Goal: Information Seeking & Learning: Find specific fact

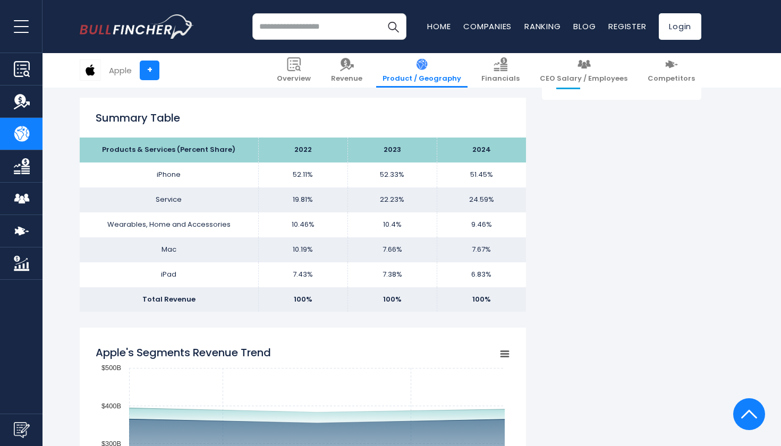
scroll to position [648, 0]
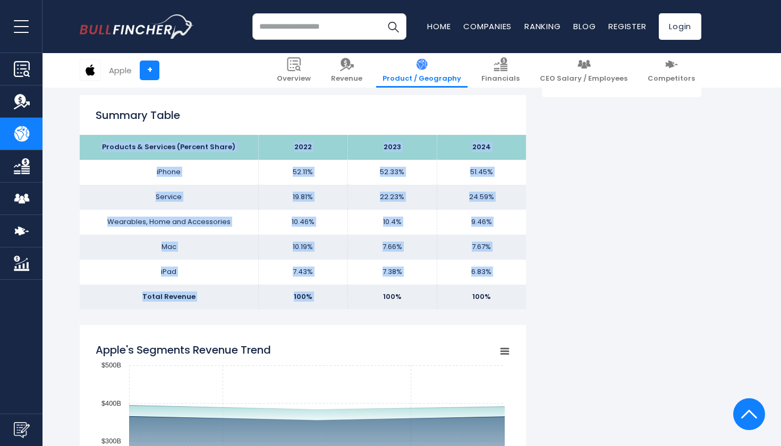
drag, startPoint x: 106, startPoint y: 147, endPoint x: 368, endPoint y: 291, distance: 298.1
click at [368, 291] on tbody "Products & Services (Percent Share) 2022 2023 2024 iPhone 52.11% 52.33% Service…" at bounding box center [303, 222] width 446 height 174
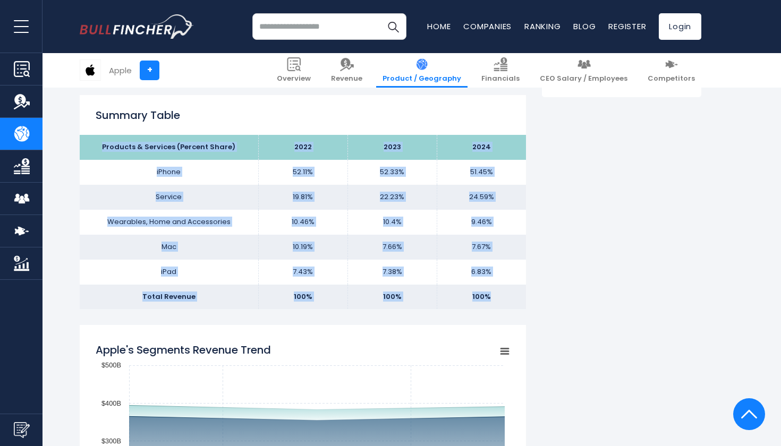
drag, startPoint x: 100, startPoint y: 142, endPoint x: 503, endPoint y: 301, distance: 433.1
click at [503, 301] on tbody "Products & Services (Percent Share) 2022 2023 2024 iPhone 52.11% 52.33% Service…" at bounding box center [303, 222] width 446 height 174
copy tbody "Products & Services (Percent Share) 2022 2023 2024 iPhone 52.11% 52.33% 51.45% …"
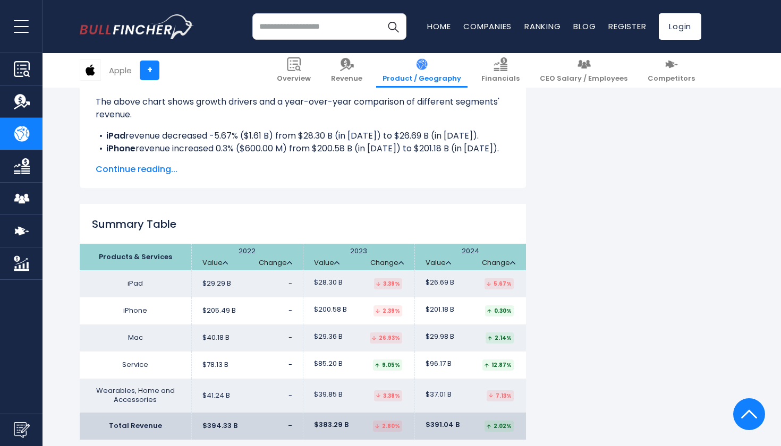
scroll to position [1595, 0]
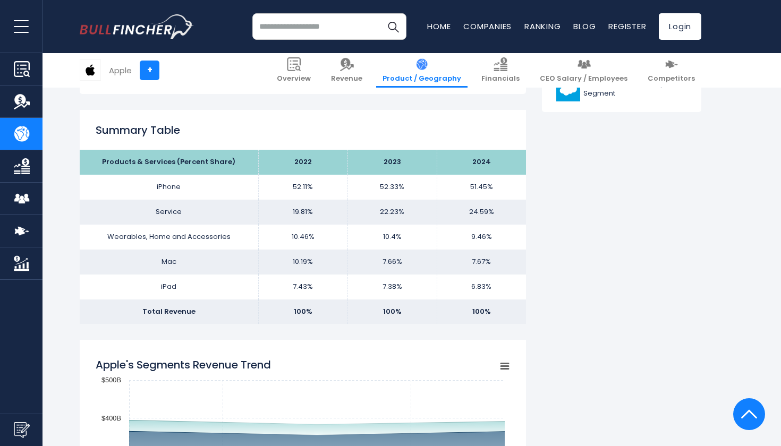
scroll to position [637, 0]
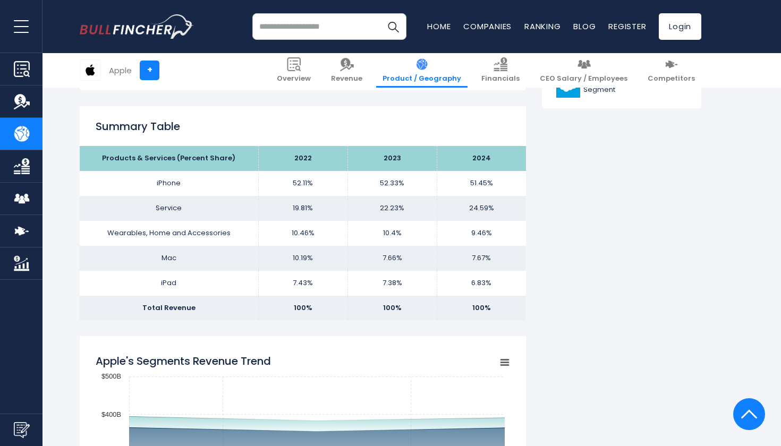
click at [107, 155] on th "Products & Services (Percent Share)" at bounding box center [169, 158] width 178 height 25
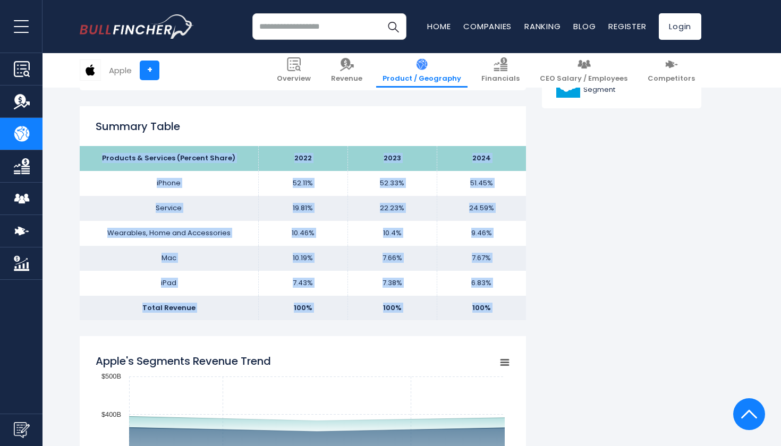
drag, startPoint x: 107, startPoint y: 155, endPoint x: 382, endPoint y: 351, distance: 338.6
copy div "Products & Services (Percent Share) 2022 2023 2024 iPhone 52.11% 52.33% 51.45% …"
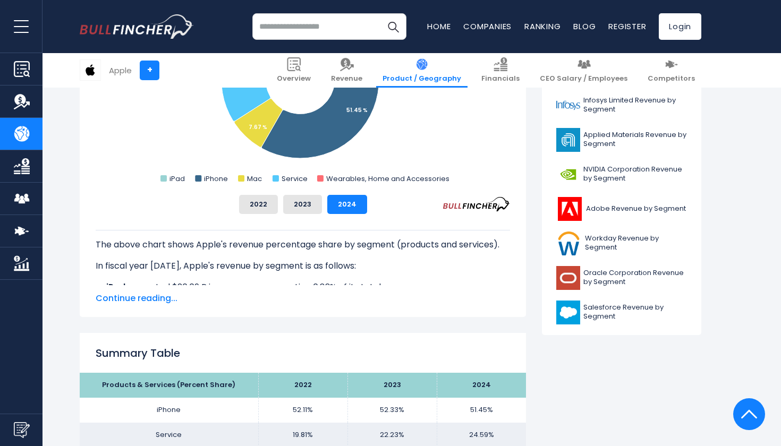
scroll to position [421, 0]
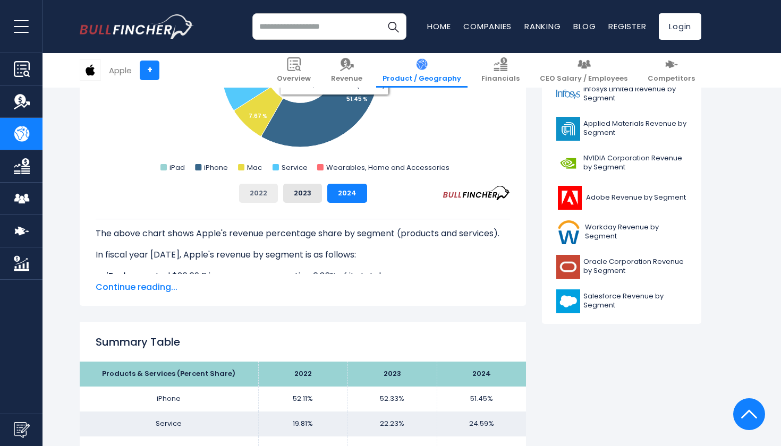
click at [253, 188] on button "2022" at bounding box center [258, 193] width 39 height 19
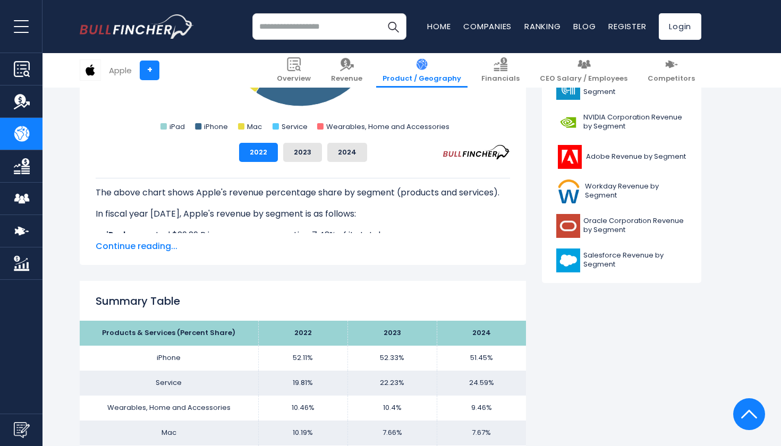
scroll to position [463, 0]
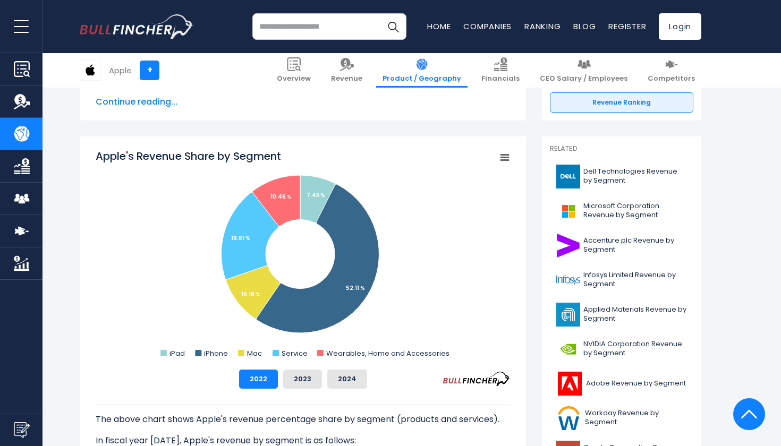
scroll to position [231, 0]
